Goal: Find specific page/section: Find specific page/section

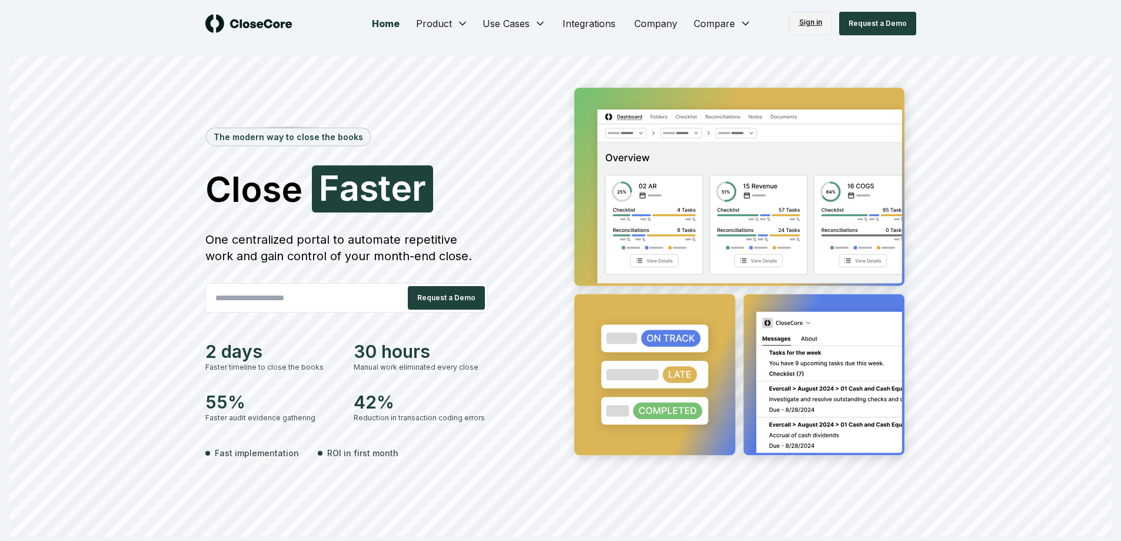
click at [826, 25] on link "Sign in" at bounding box center [810, 24] width 43 height 24
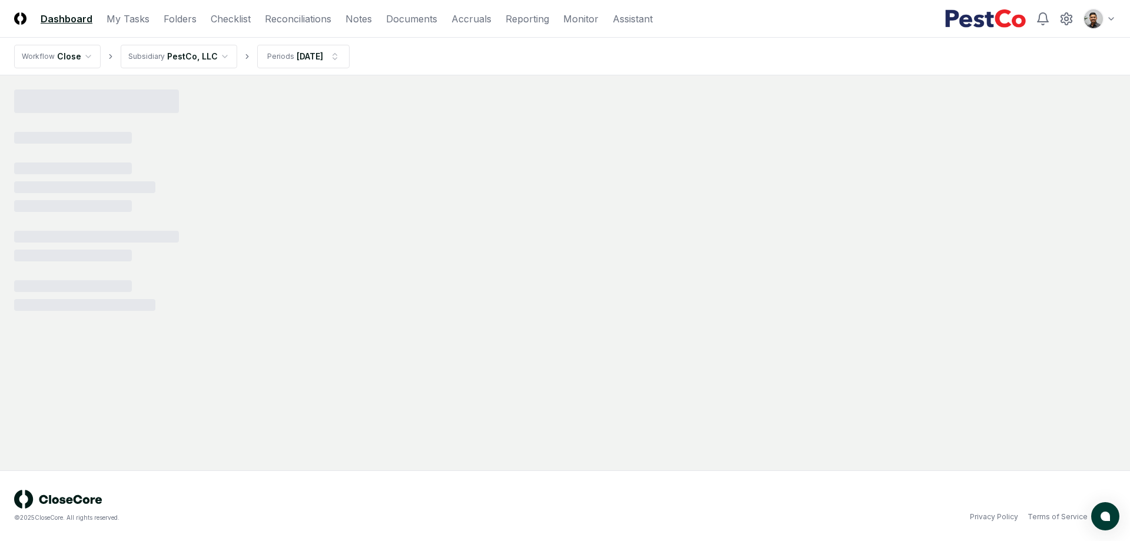
click at [1103, 13] on html "CloseCore Dashboard My Tasks Folders Checklist Reconciliations Notes Documents …" at bounding box center [565, 270] width 1130 height 541
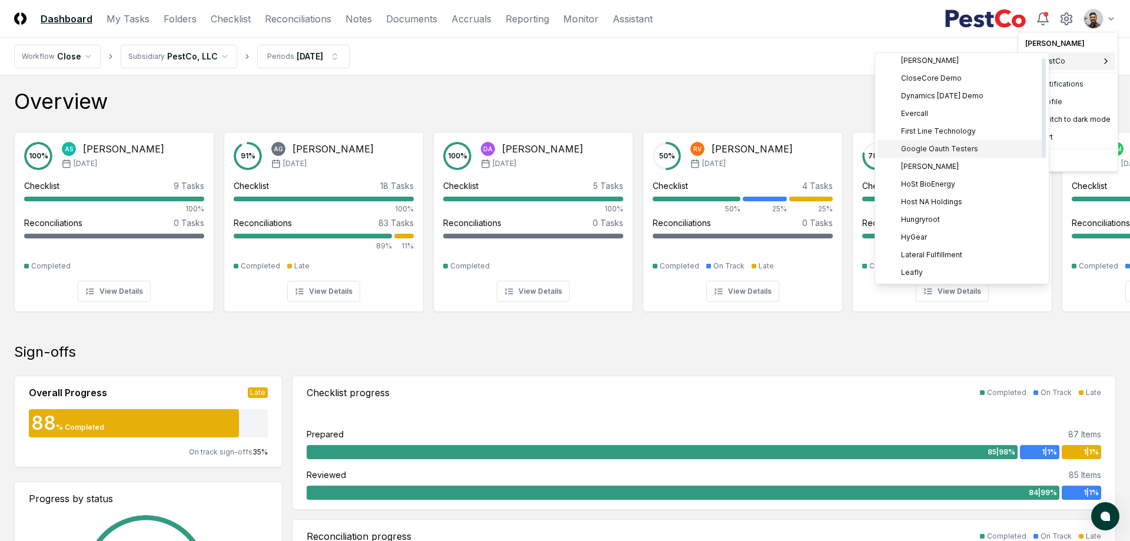
scroll to position [111, 0]
click at [957, 147] on div "Hungryroot" at bounding box center [962, 148] width 169 height 18
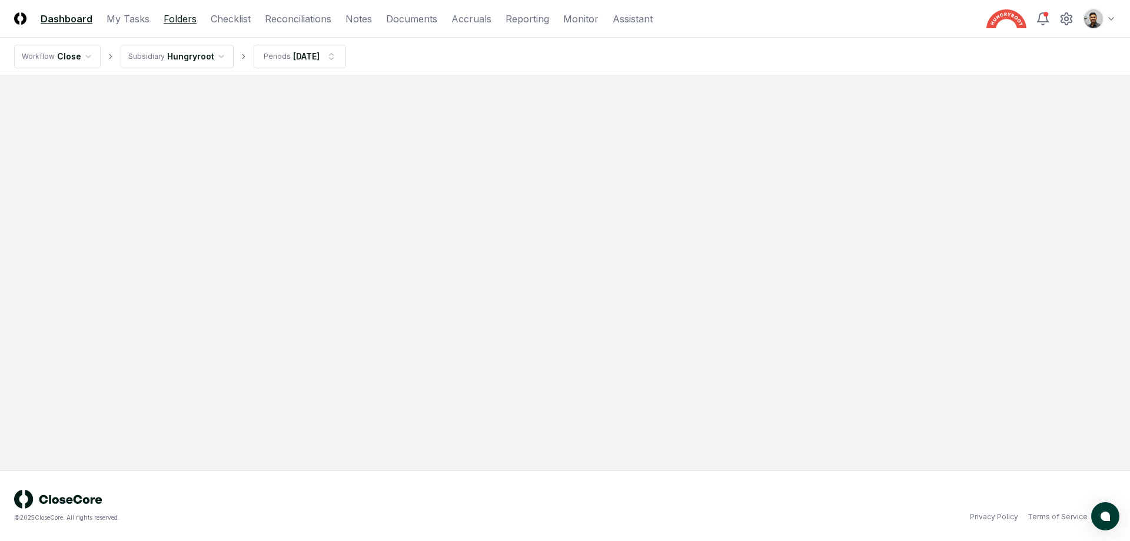
click at [169, 22] on link "Folders" at bounding box center [180, 19] width 33 height 14
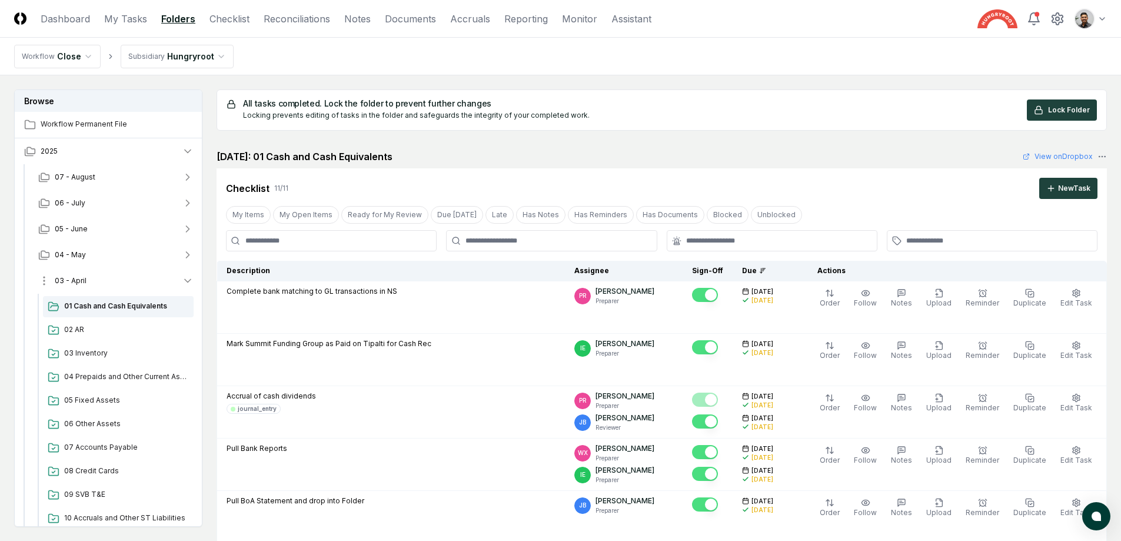
click at [121, 278] on button "03 - April" at bounding box center [116, 281] width 174 height 26
